Goal: Communication & Community: Share content

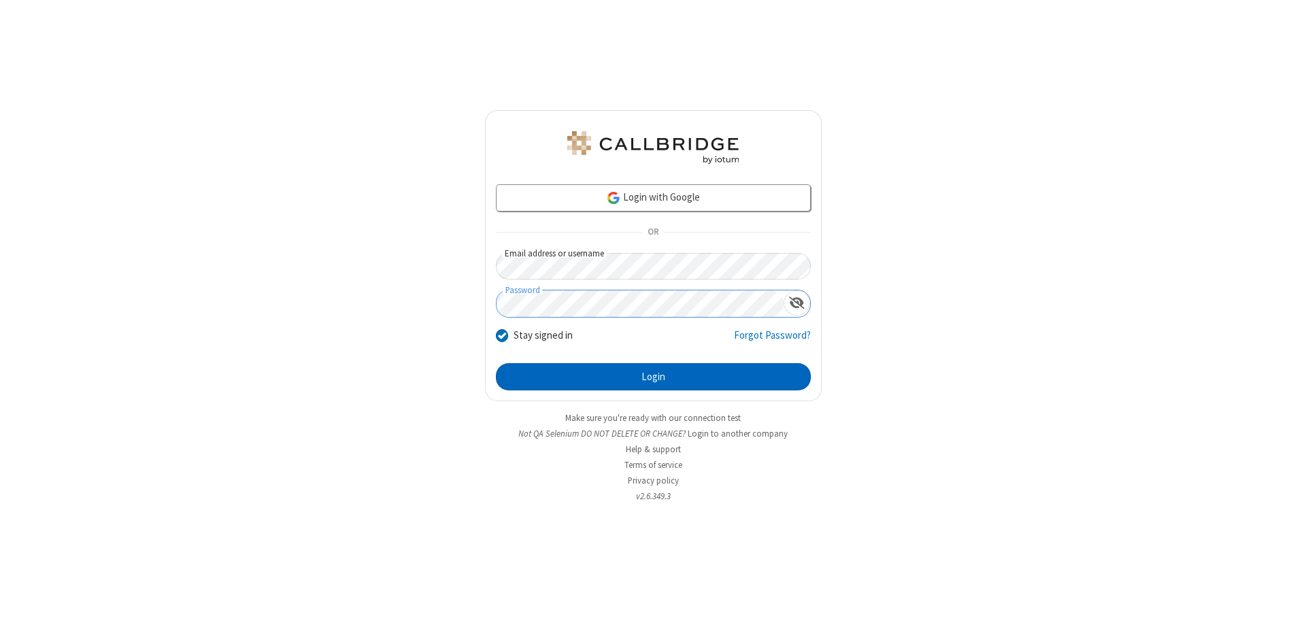
click at [653, 377] on button "Login" at bounding box center [653, 376] width 315 height 27
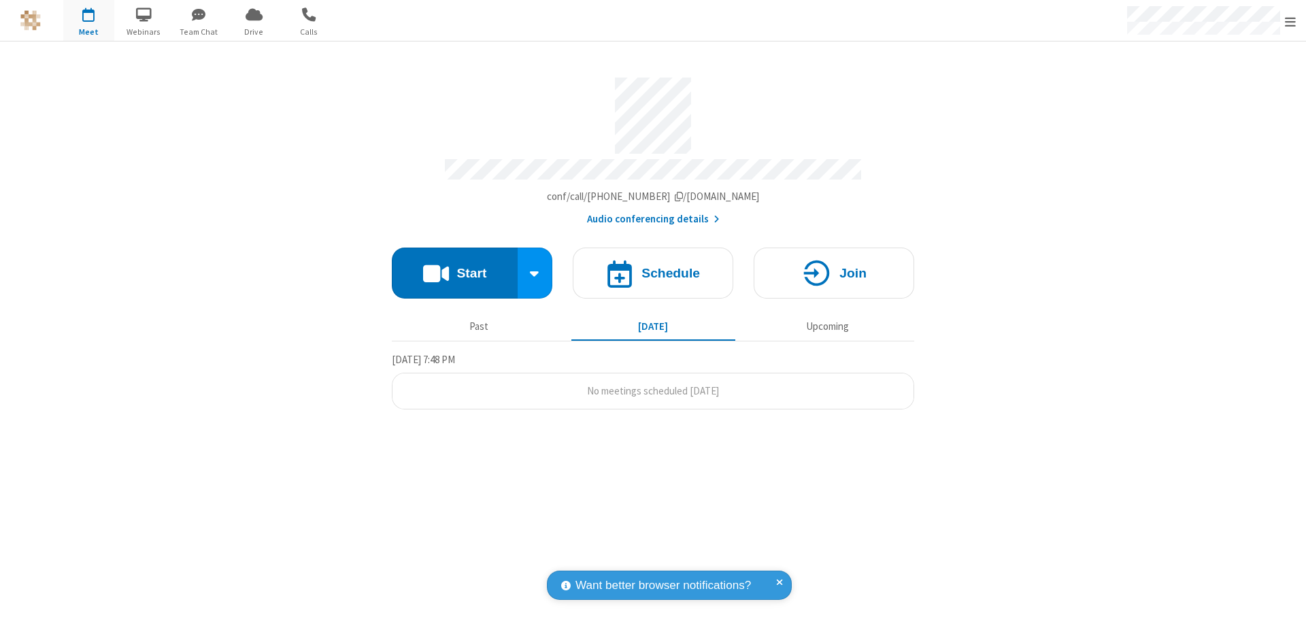
click at [454, 267] on button "Start" at bounding box center [455, 273] width 126 height 51
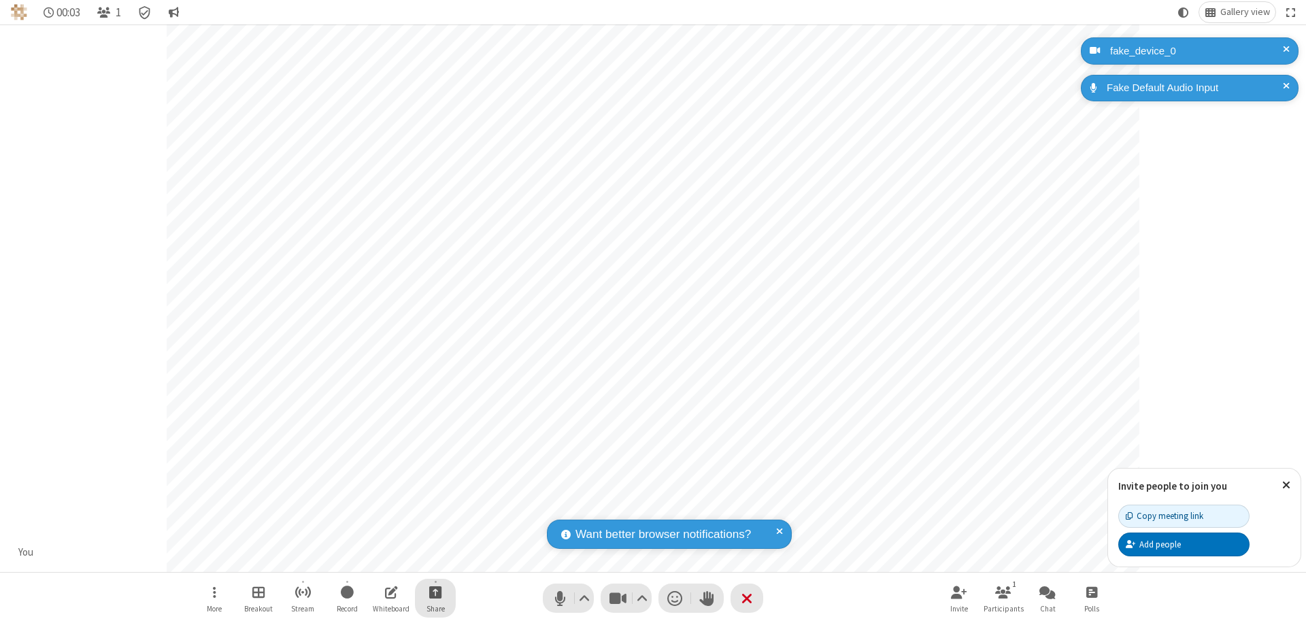
click at [435, 592] on span "Start sharing" at bounding box center [435, 592] width 13 height 17
click at [380, 535] on span "Present files & media" at bounding box center [381, 536] width 16 height 12
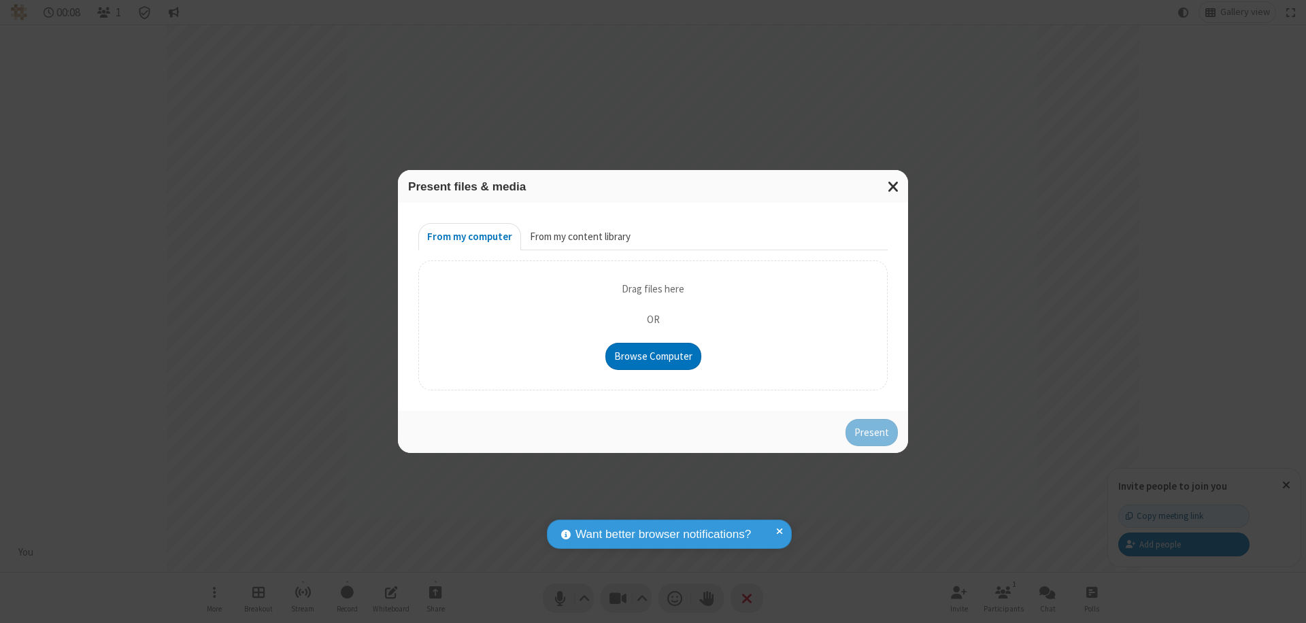
click at [579, 237] on button "From my content library" at bounding box center [580, 236] width 118 height 27
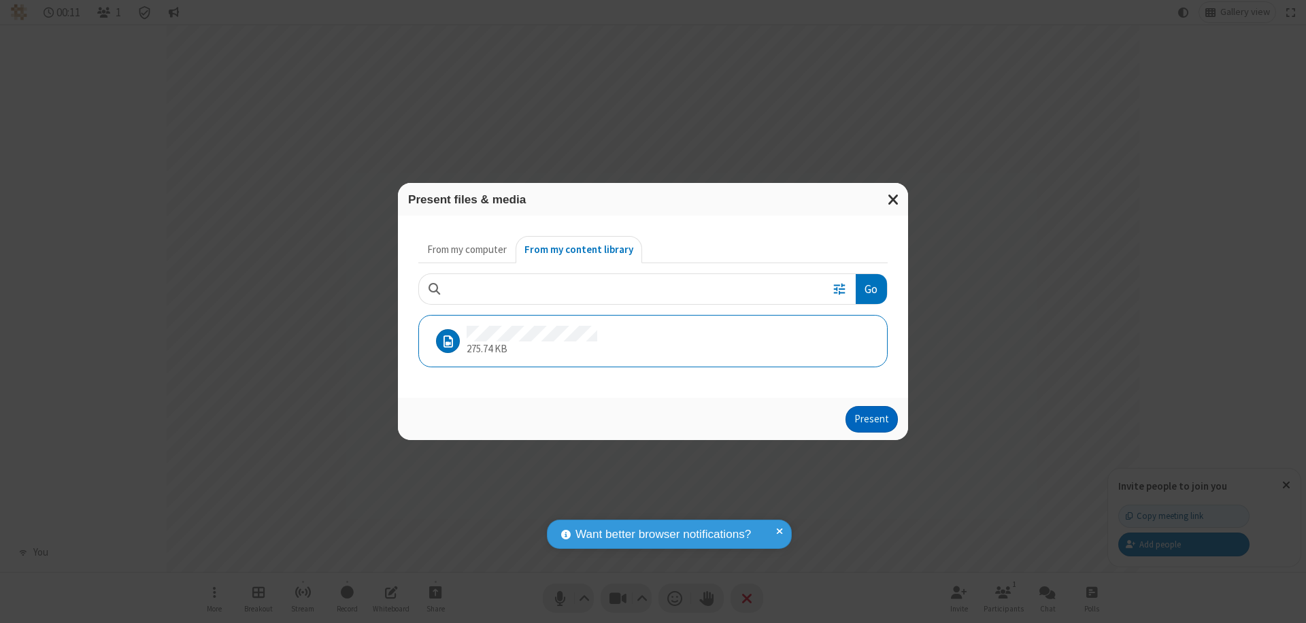
click at [873, 419] on button "Present" at bounding box center [871, 419] width 52 height 27
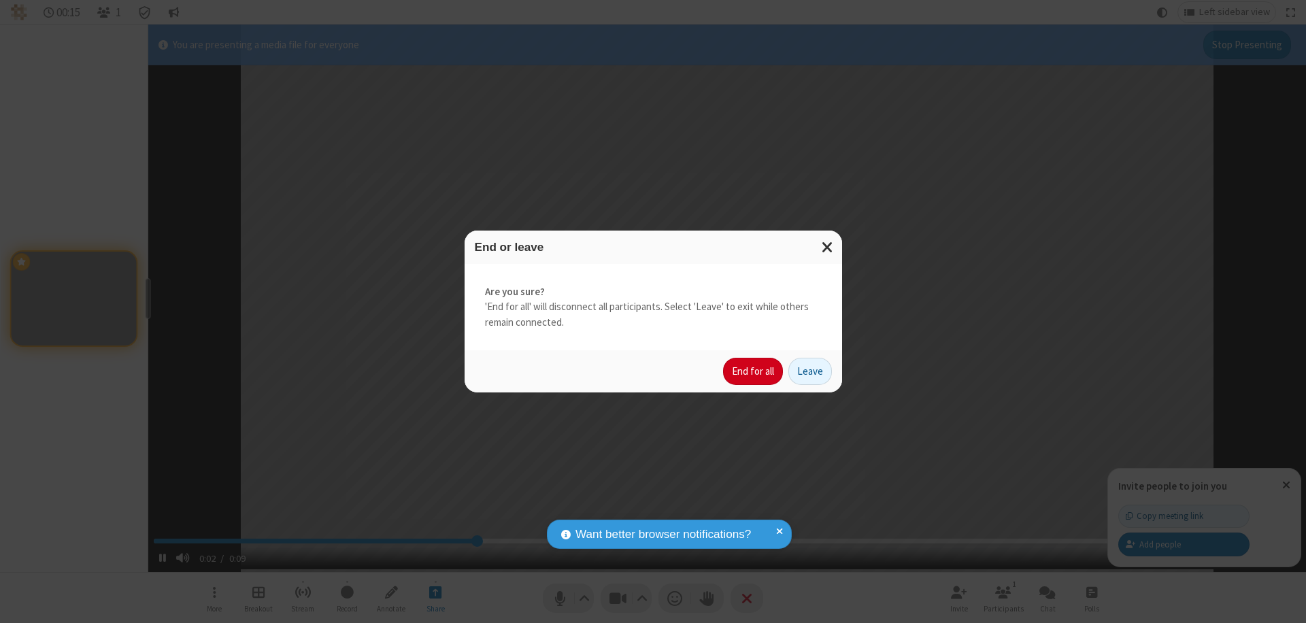
type input "3.614638"
click at [754, 371] on button "End for all" at bounding box center [753, 371] width 60 height 27
